Goal: Task Accomplishment & Management: Complete application form

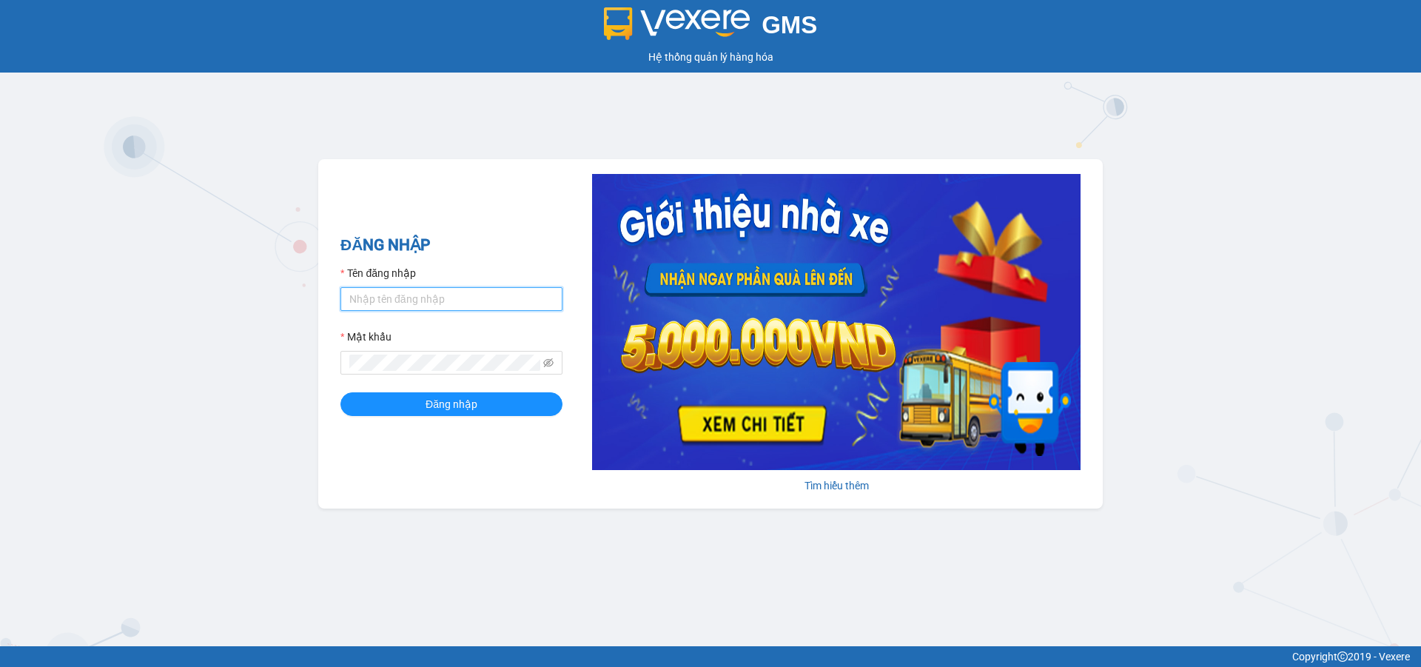
click at [383, 303] on input "Tên đăng nhập" at bounding box center [451, 299] width 222 height 24
type input "ntthuong.hhg"
click at [340, 392] on button "Đăng nhập" at bounding box center [451, 404] width 222 height 24
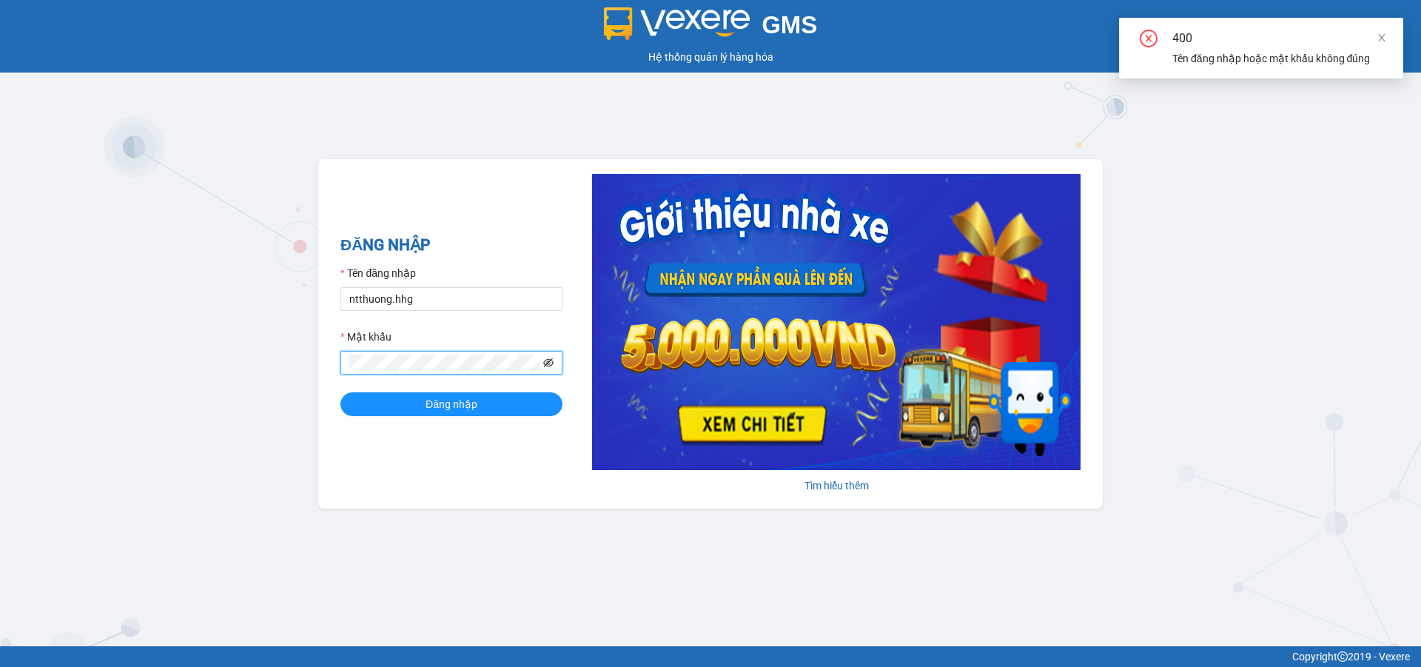
click at [548, 366] on icon "eye-invisible" at bounding box center [548, 362] width 10 height 10
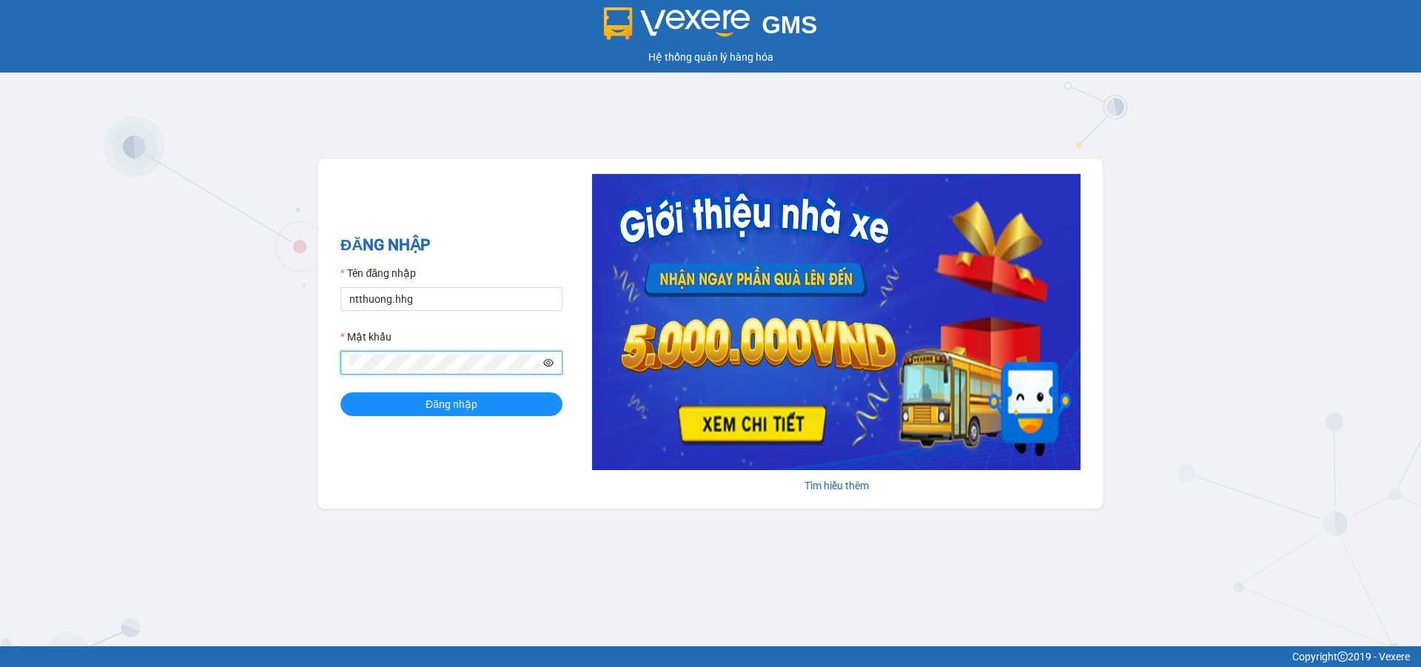
click at [340, 392] on button "Đăng nhập" at bounding box center [451, 404] width 222 height 24
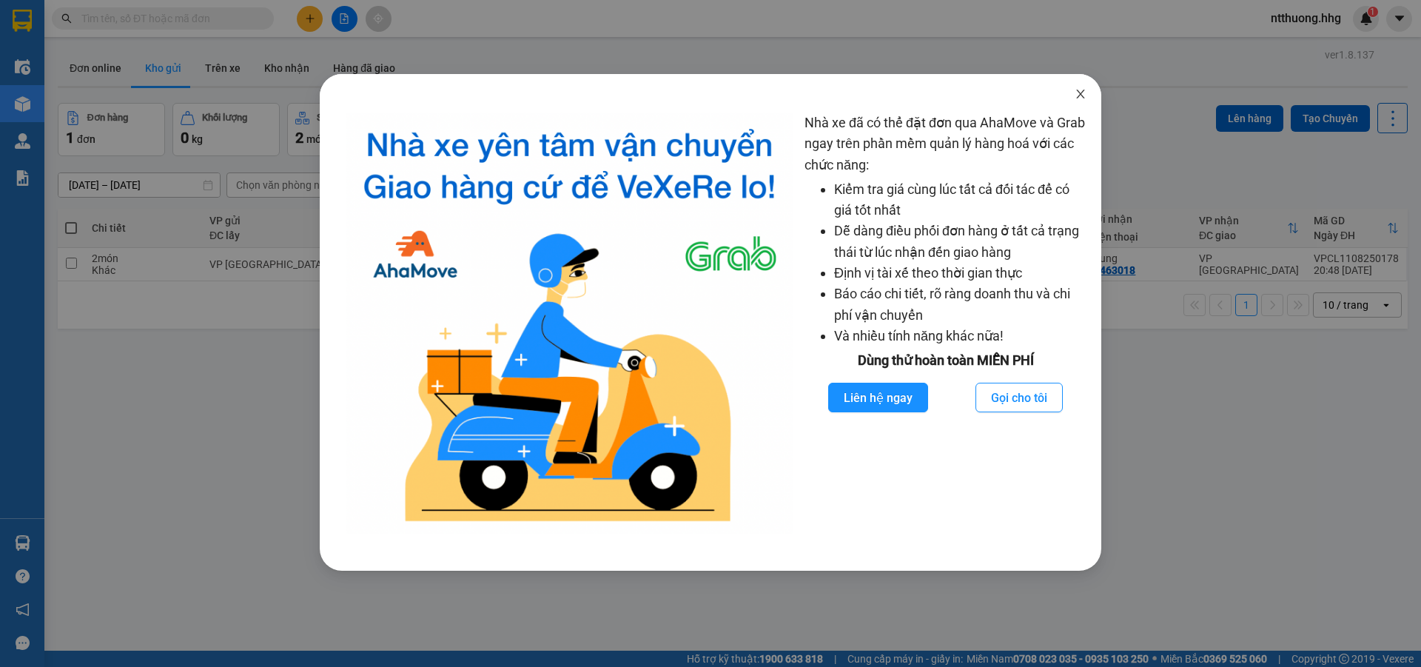
click at [1081, 90] on icon "close" at bounding box center [1081, 94] width 12 height 12
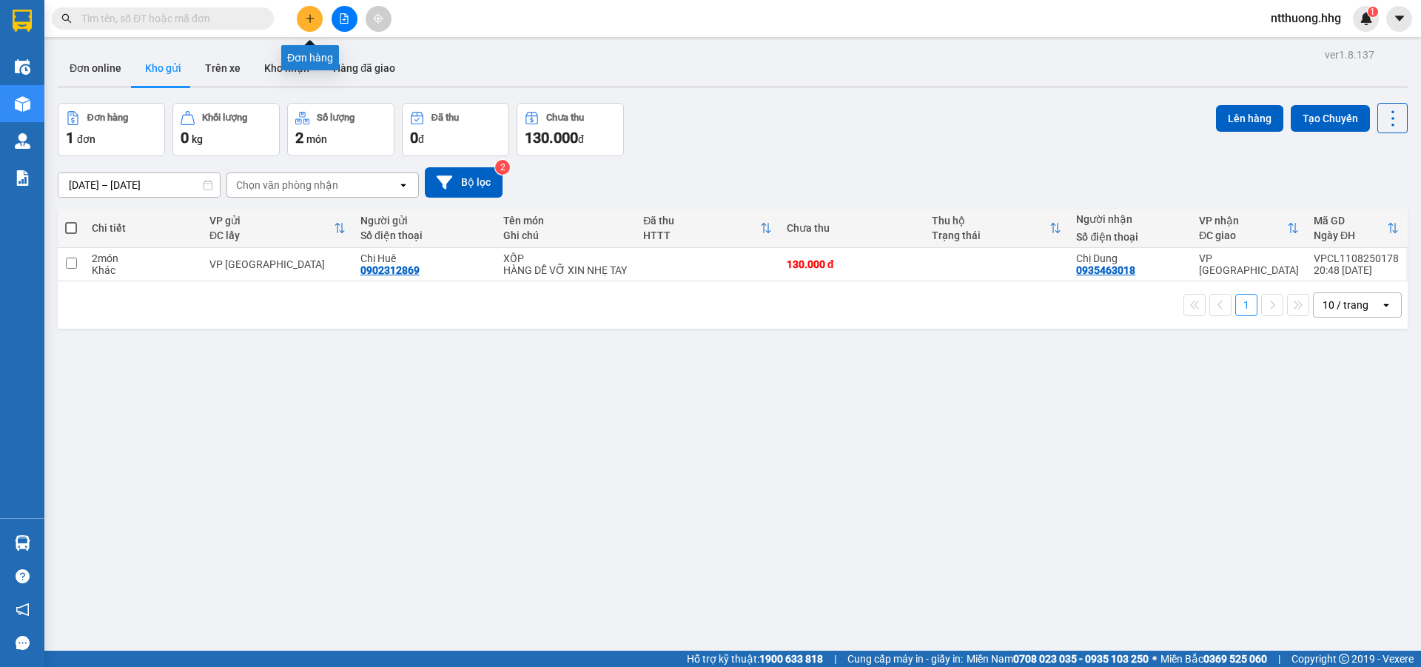
click at [315, 19] on icon "plus" at bounding box center [310, 18] width 10 height 10
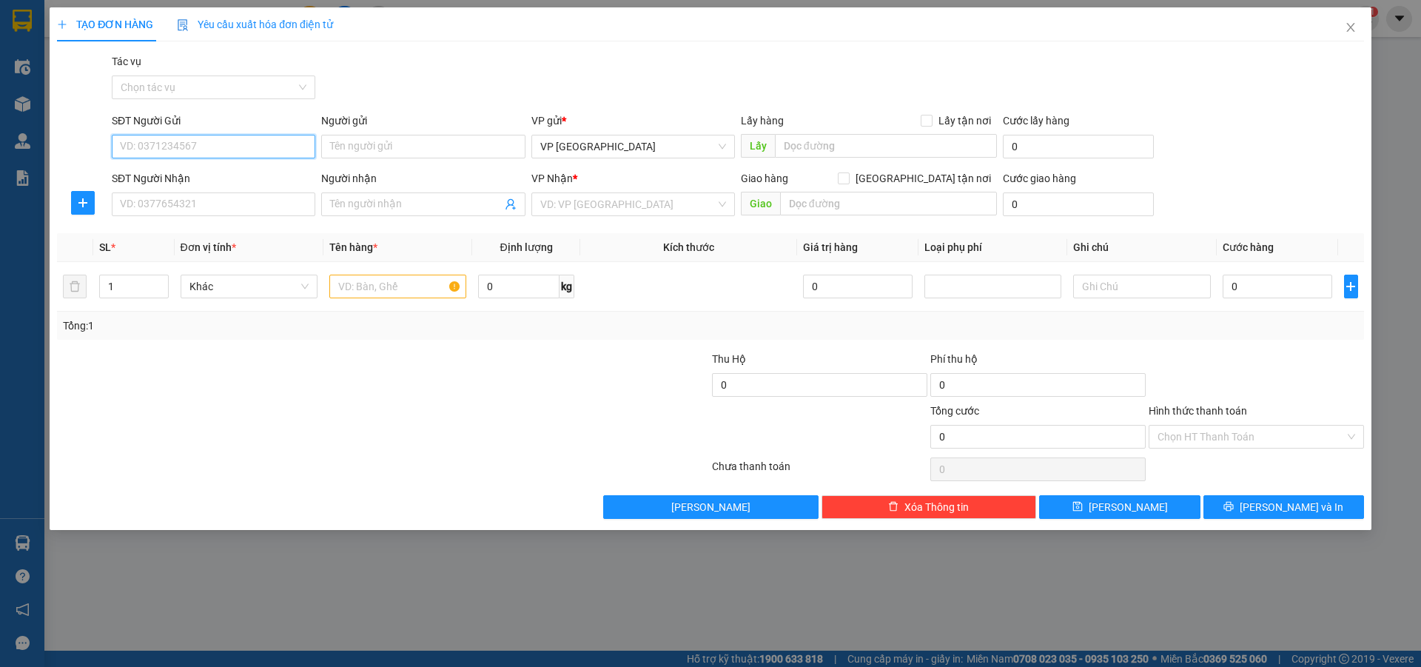
click at [197, 150] on input "SĐT Người Gửi" at bounding box center [214, 147] width 204 height 24
type input "0375441585"
click at [214, 176] on div "0375441585 - [PERSON_NAME]" at bounding box center [214, 176] width 186 height 16
type input "dì Hương"
type input "0375441585"
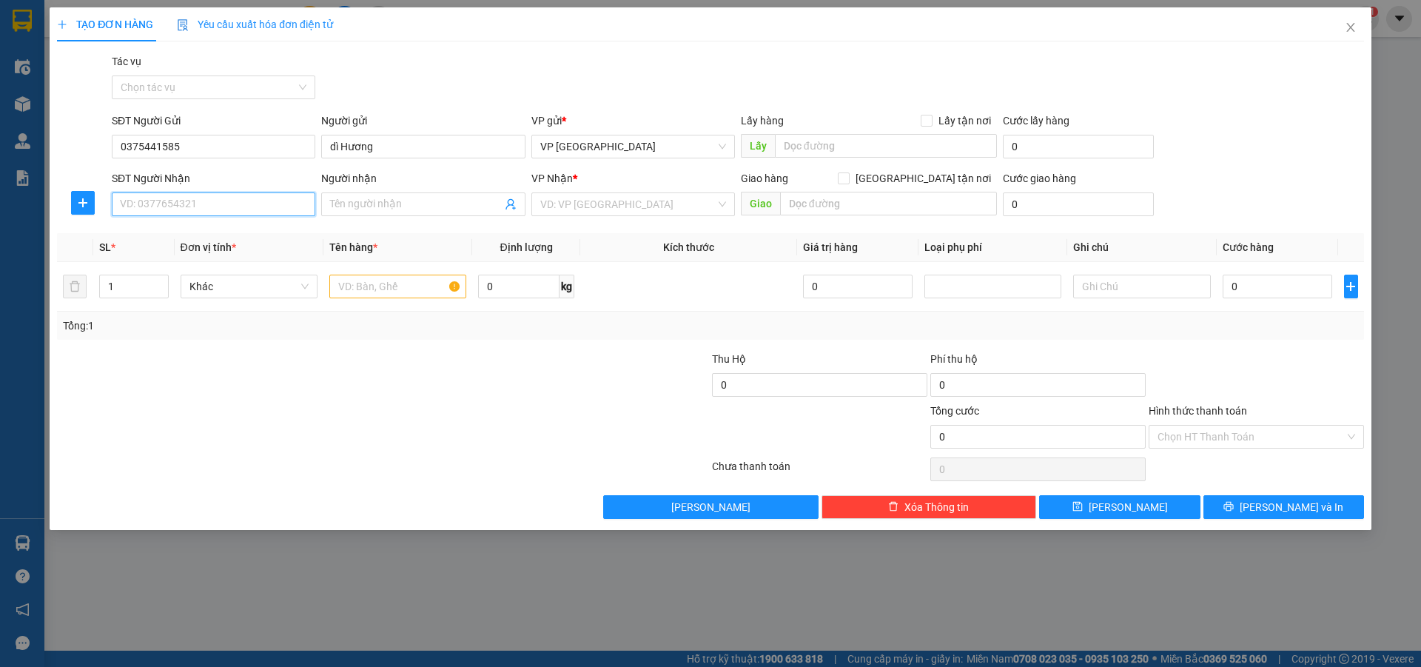
click at [201, 204] on input "SĐT Người Nhận" at bounding box center [214, 204] width 204 height 24
click at [198, 263] on div "0935434624 - a Lĩnh" at bounding box center [214, 257] width 186 height 16
type input "0935434624"
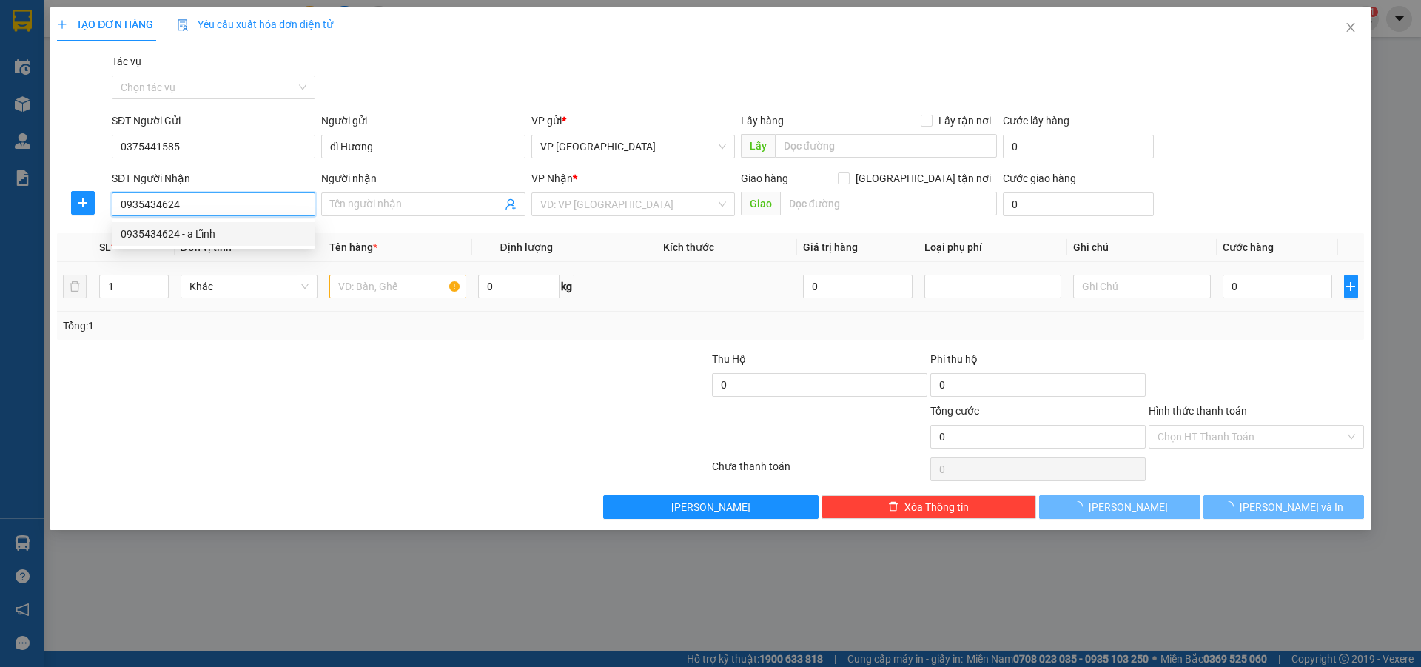
type input "a Lĩnh"
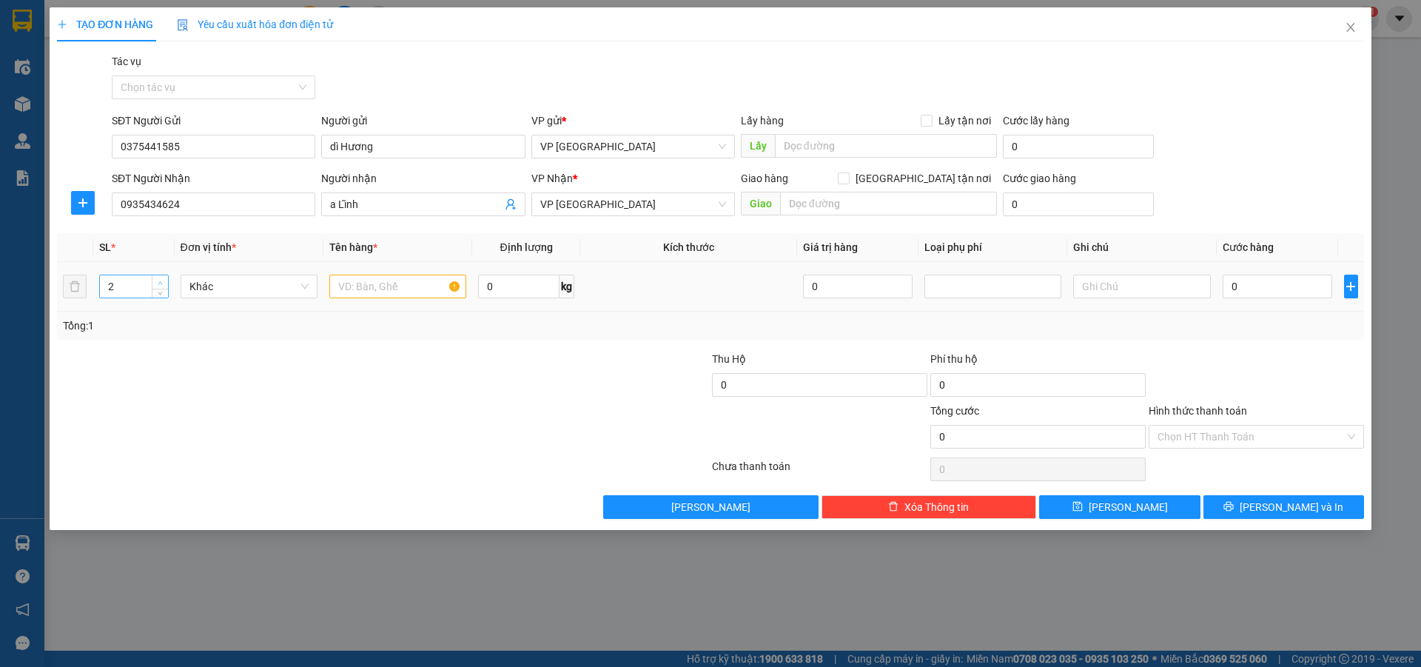
click at [160, 281] on icon "up" at bounding box center [160, 283] width 5 height 5
type input "3"
click at [160, 281] on icon "up" at bounding box center [160, 283] width 5 height 5
click at [393, 289] on input "text" at bounding box center [397, 287] width 137 height 24
type input "can rượu"
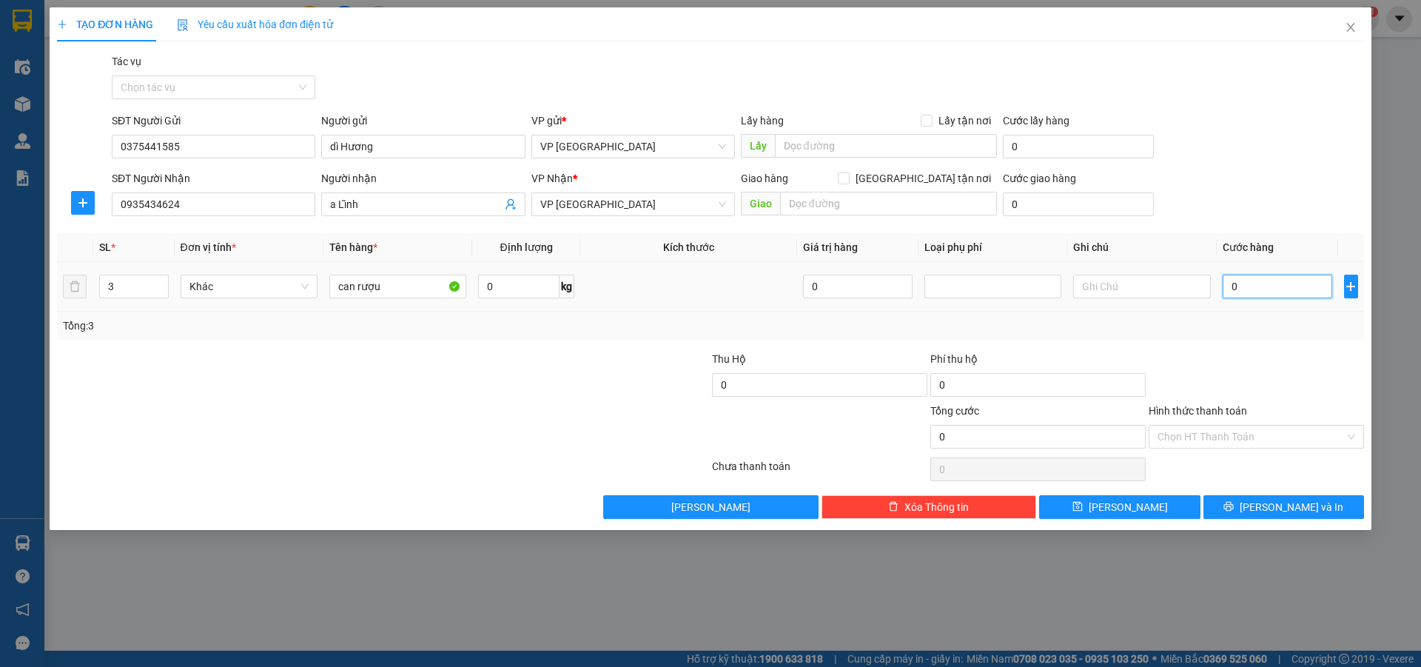
click at [1258, 283] on input "0" at bounding box center [1278, 287] width 110 height 24
type input "1"
type input "15"
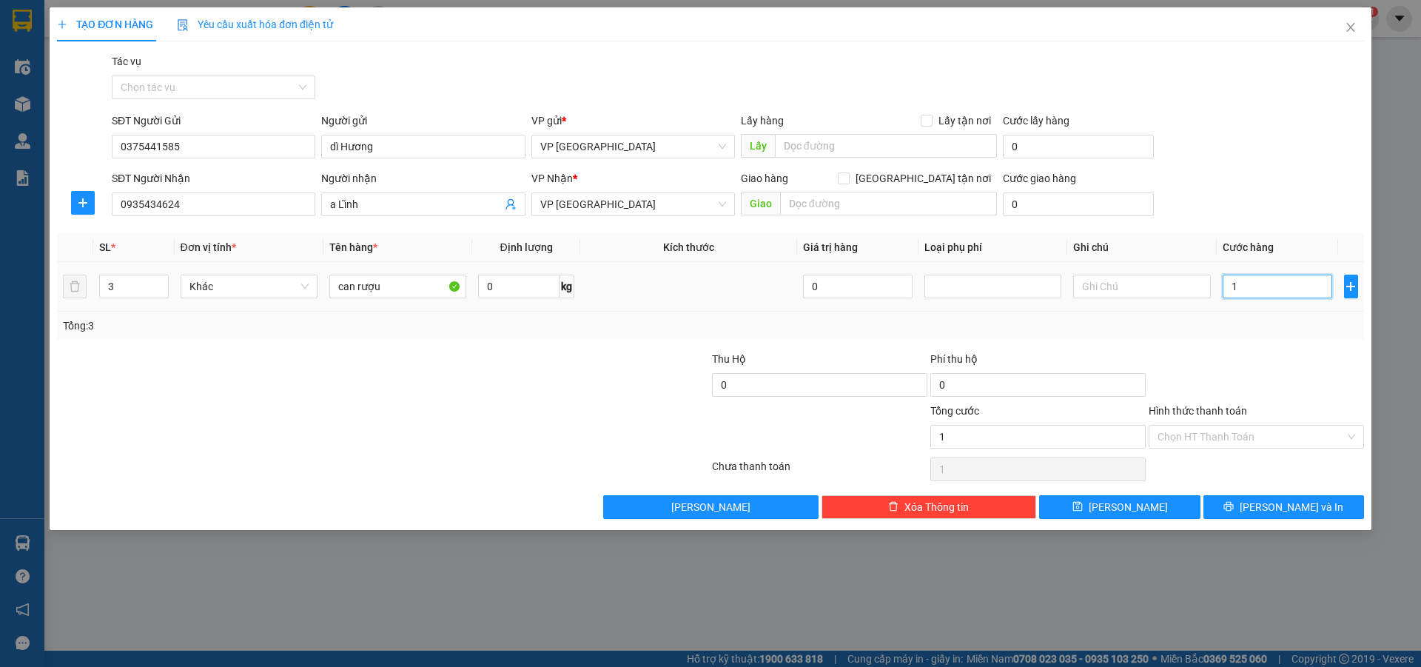
type input "15"
type input "152"
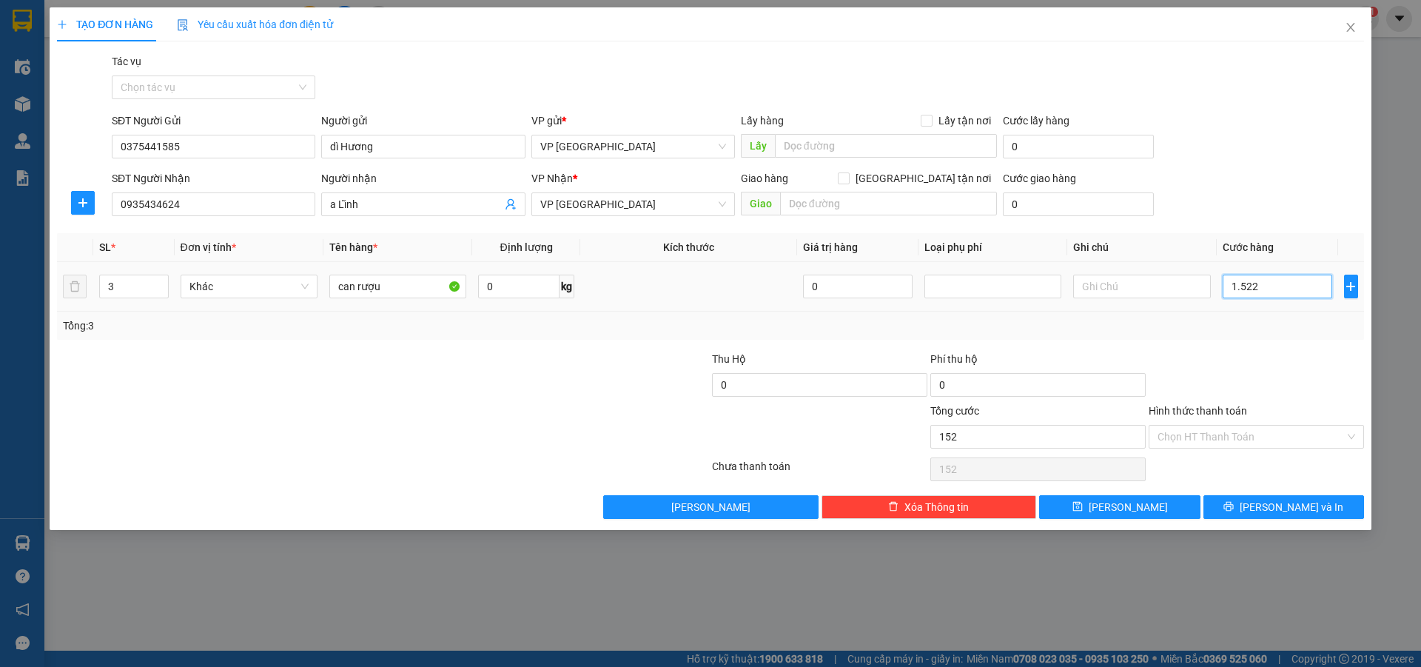
type input "15.220"
type input "152.200"
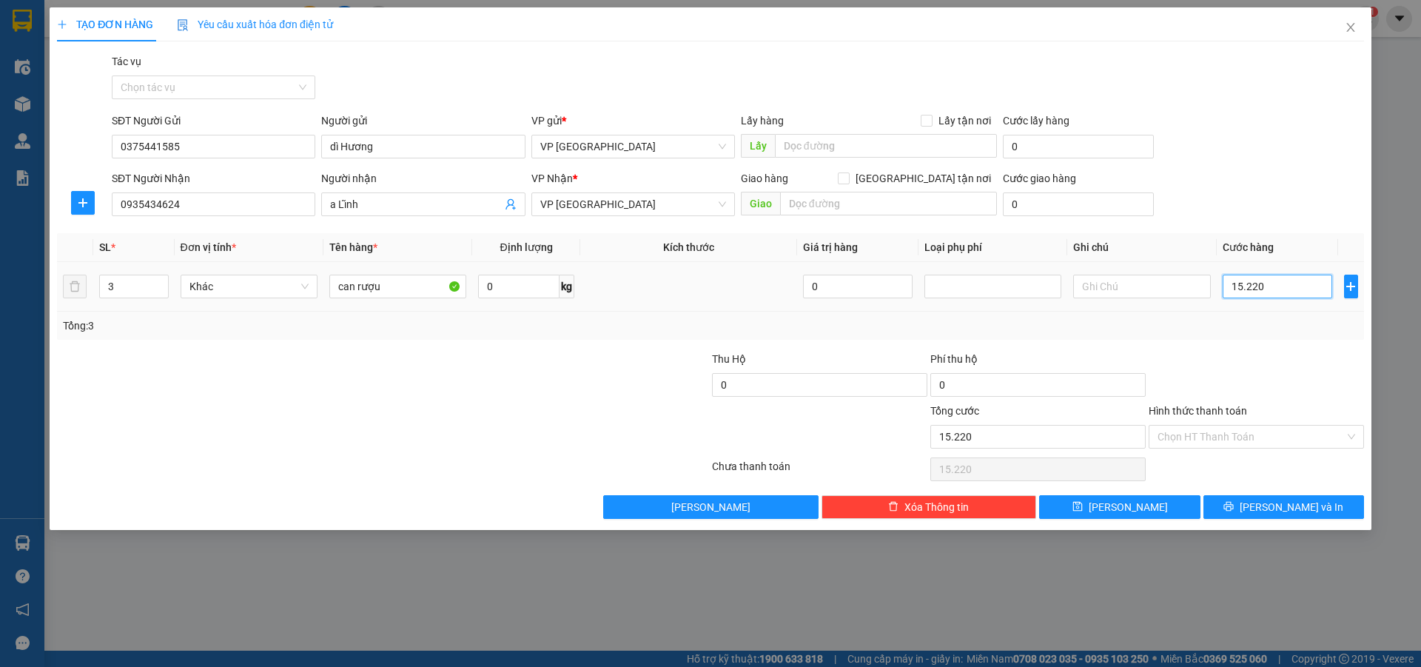
type input "152.200"
type input "15.220"
type input "1.522"
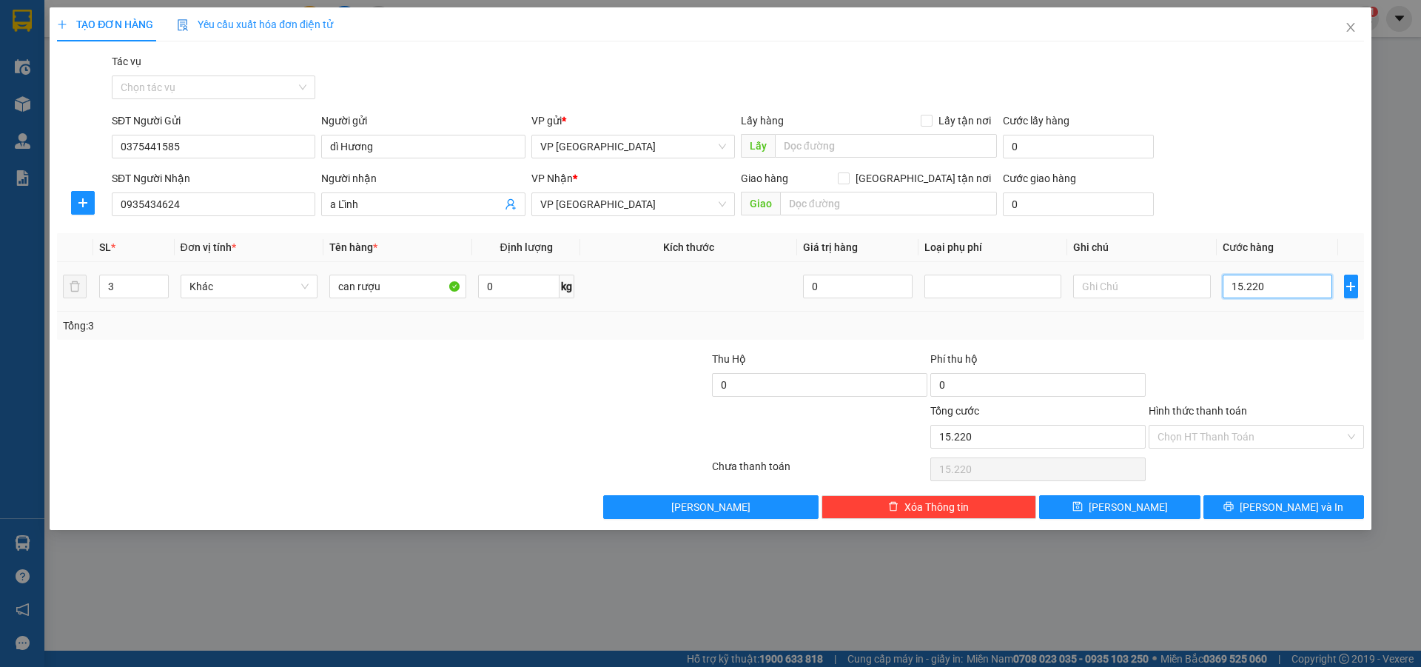
type input "1.522"
type input "152"
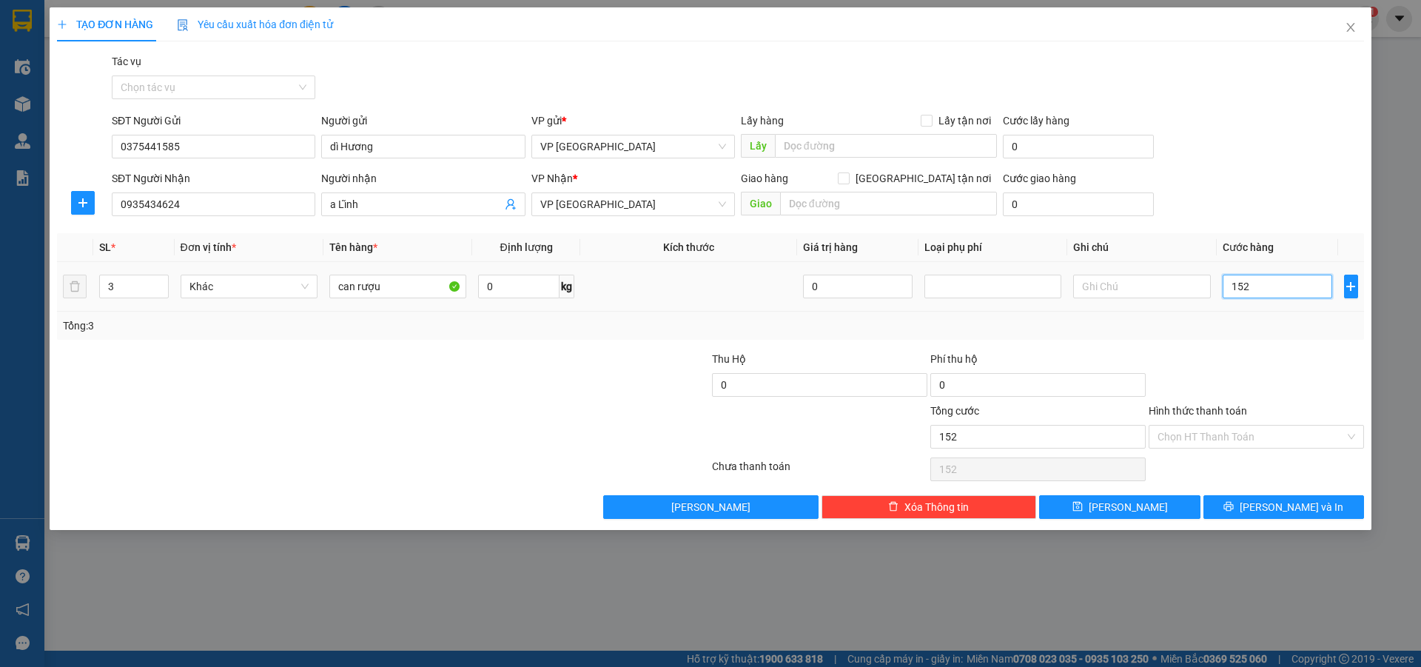
type input "15"
type input "1"
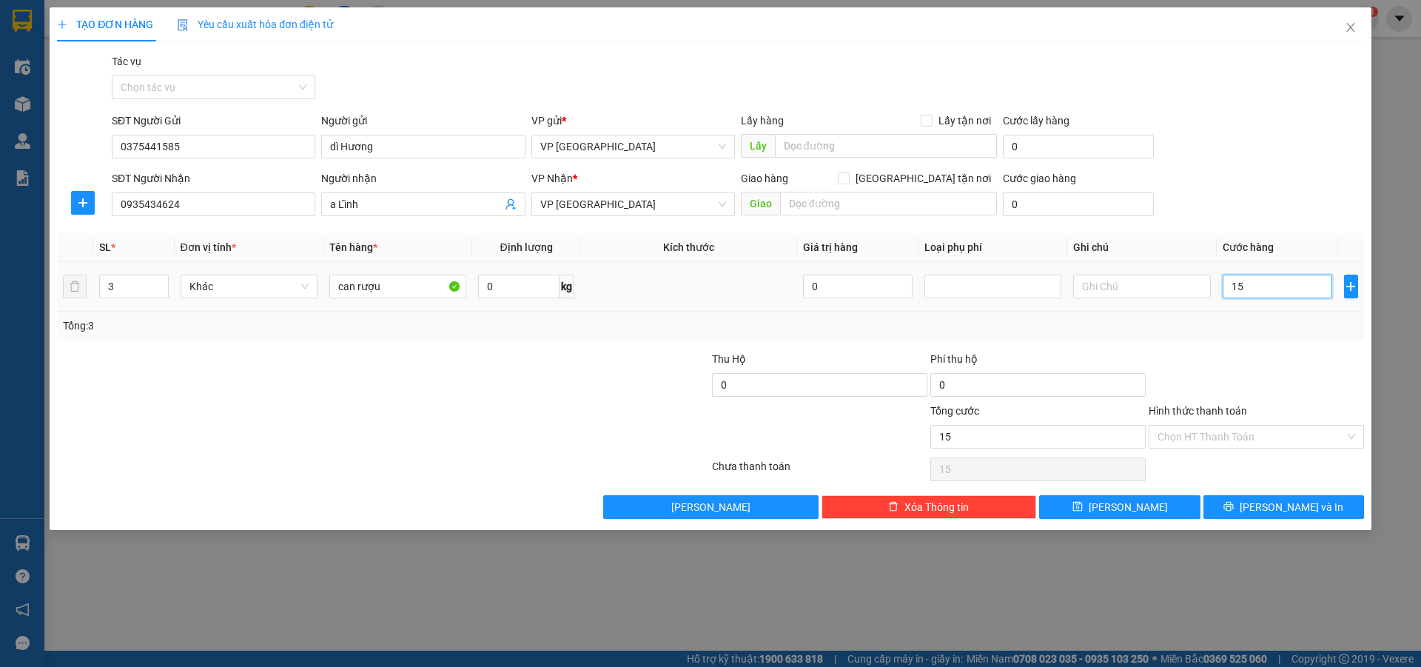
type input "1"
type input "0"
type input "01"
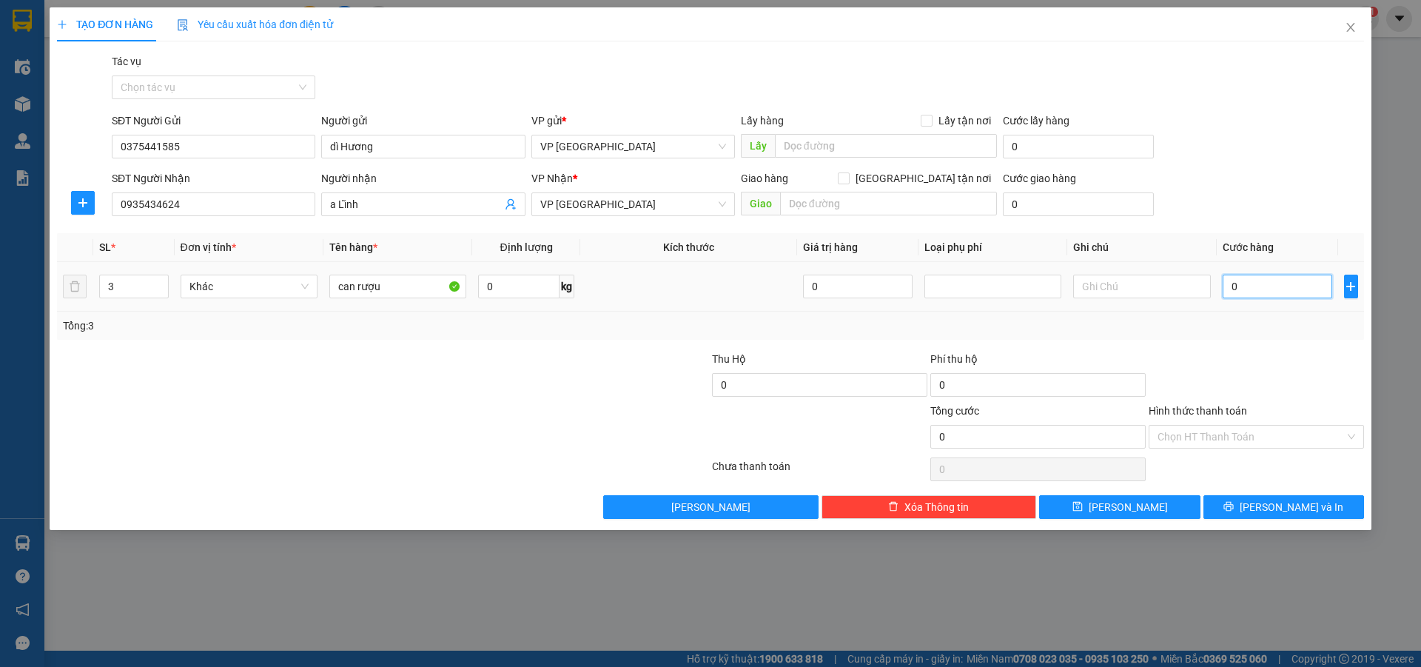
type input "1"
type input "015"
type input "15"
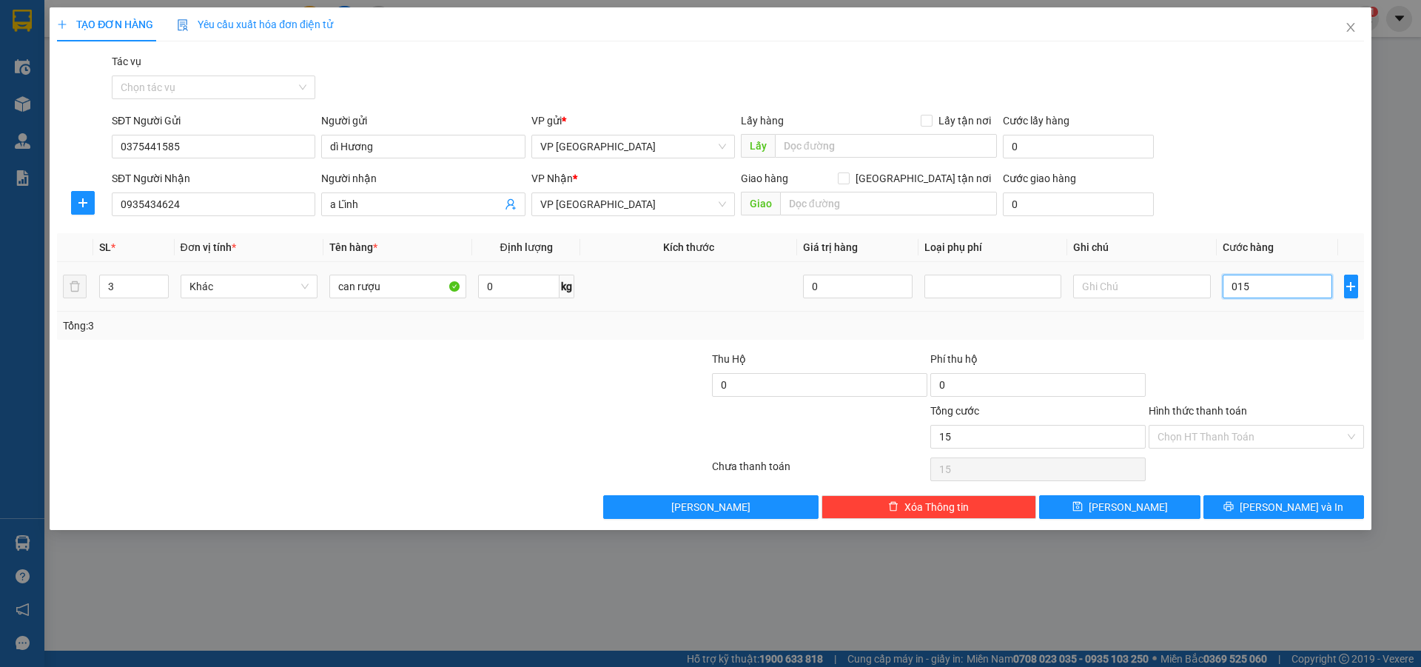
type input "0.150"
type input "150"
type input "01.500"
type input "1.500"
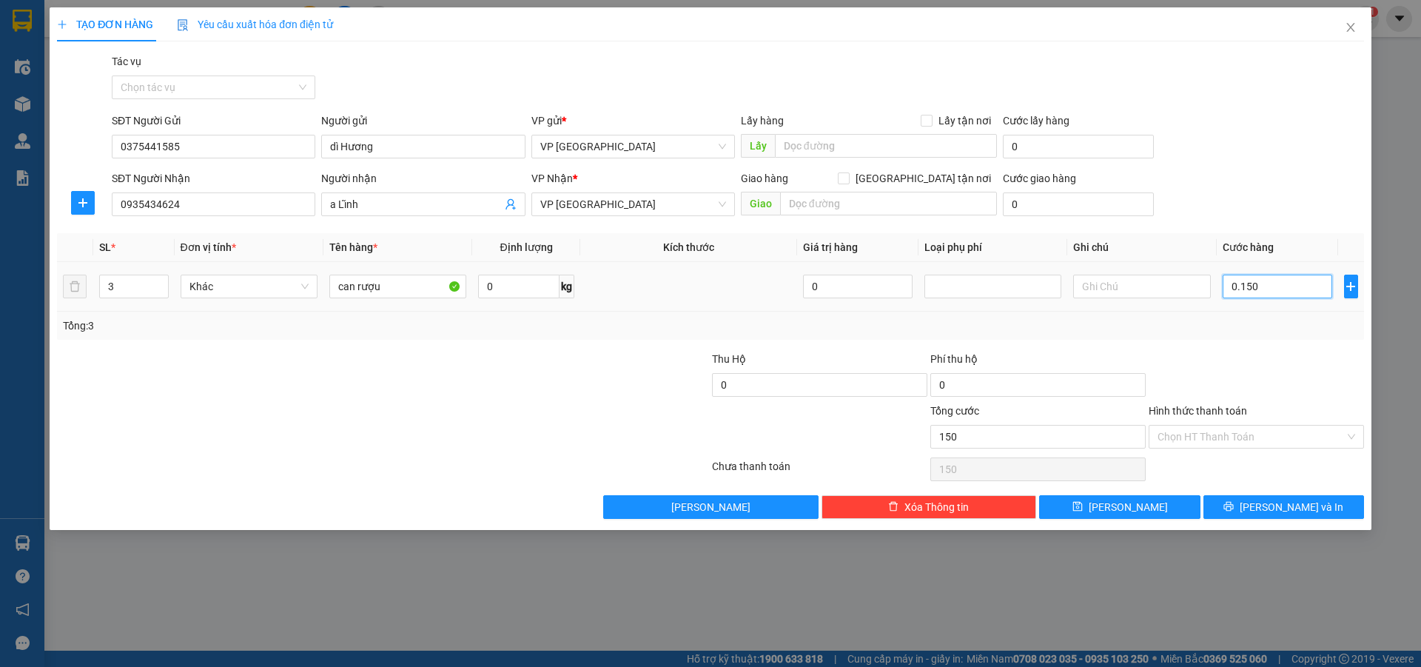
type input "1.500"
type input "015.000"
type input "15.000"
type input "0.150.000"
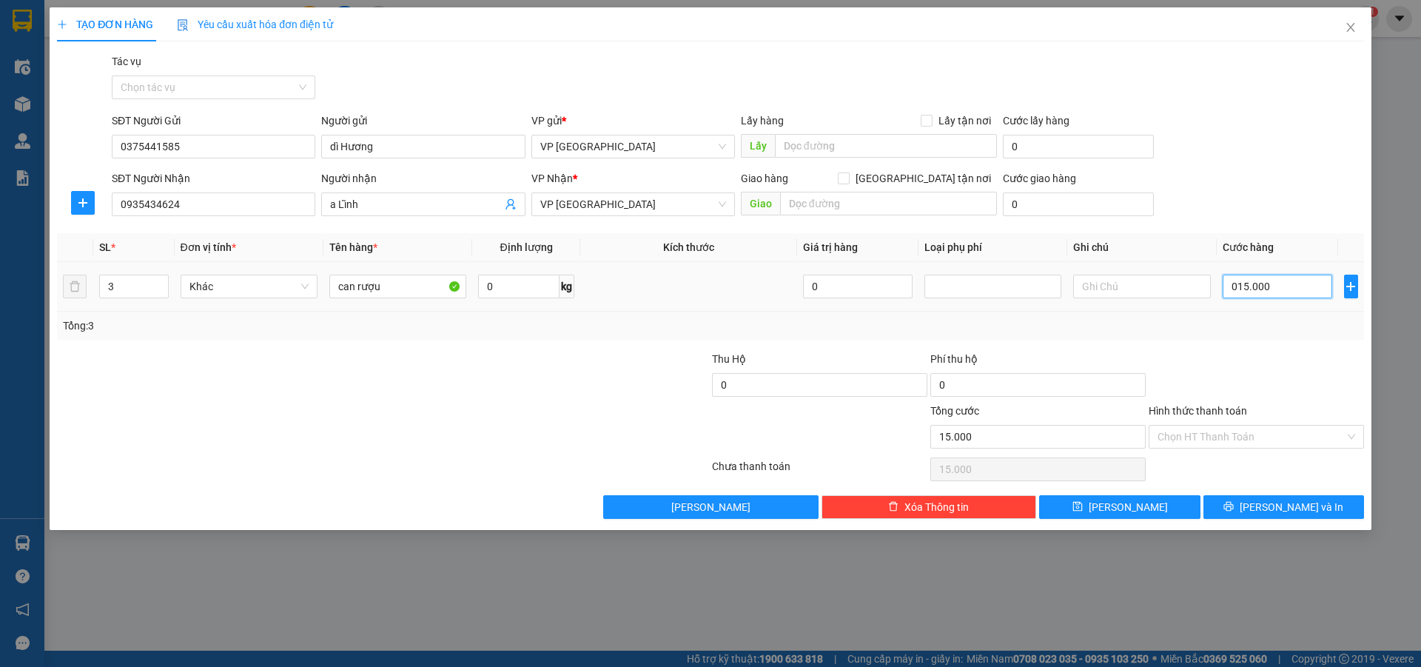
type input "150.000"
click at [1234, 511] on icon "printer" at bounding box center [1228, 506] width 10 height 10
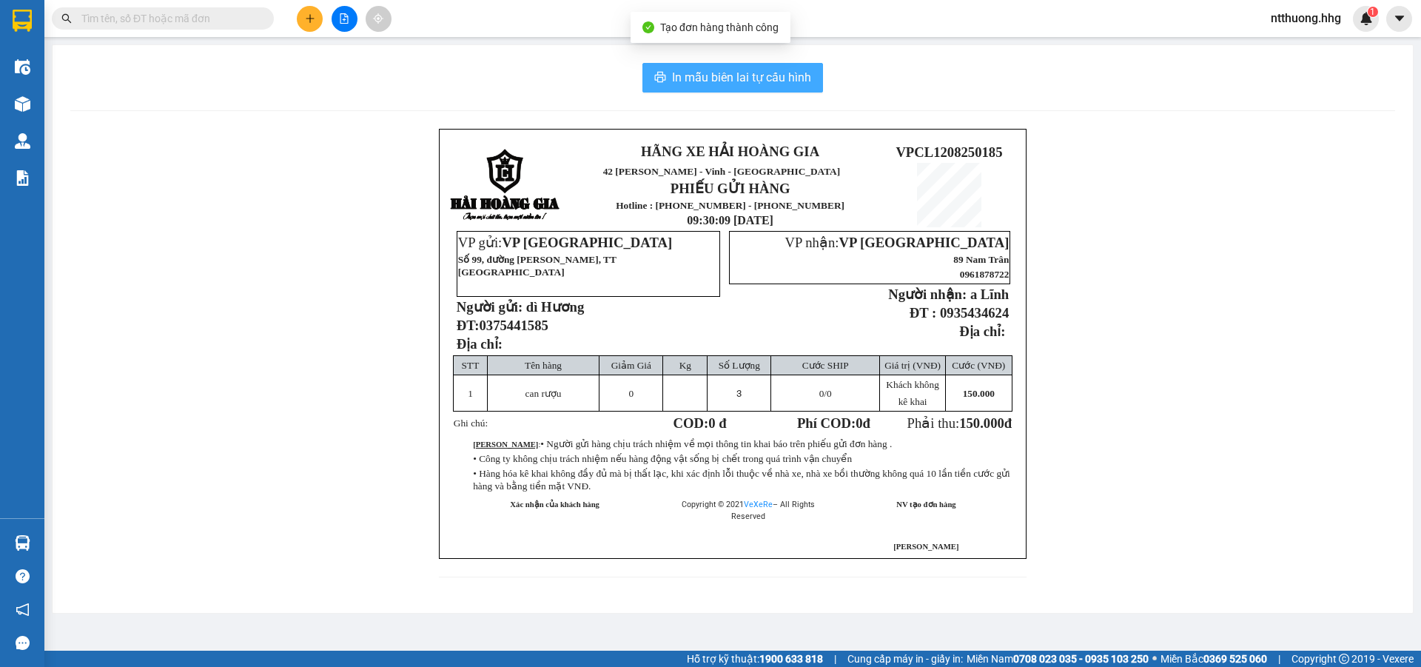
click at [766, 70] on span "In mẫu biên lai tự cấu hình" at bounding box center [741, 77] width 139 height 19
